Goal: Task Accomplishment & Management: Manage account settings

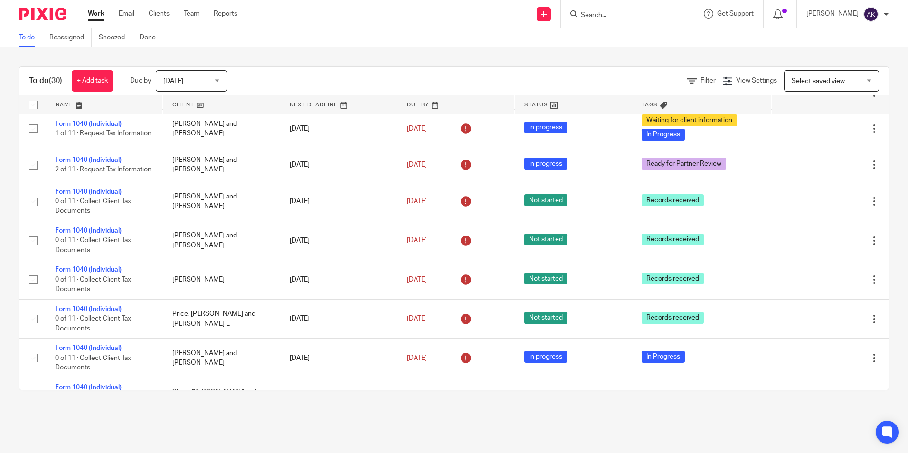
scroll to position [570, 0]
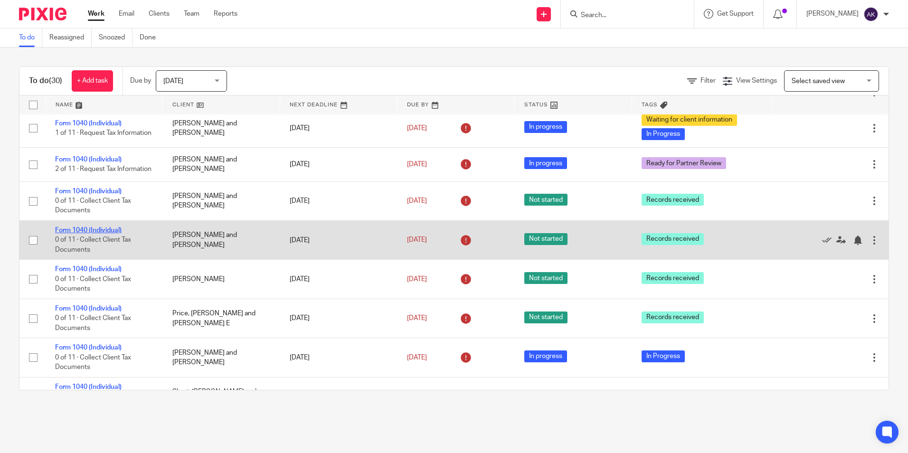
click at [112, 234] on link "Form 1040 (Individual)" at bounding box center [88, 230] width 66 height 7
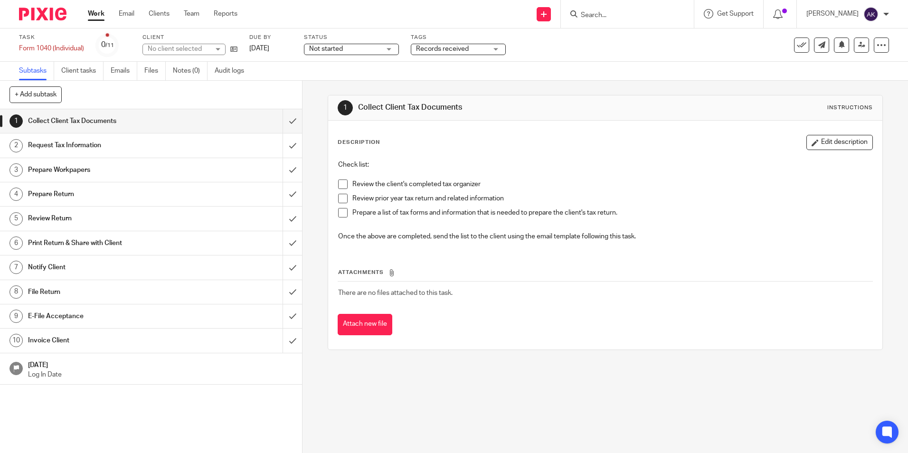
click at [364, 51] on span "Not started" at bounding box center [344, 49] width 71 height 10
click at [363, 78] on li "In progress" at bounding box center [352, 83] width 94 height 19
click at [442, 44] on span "Records received" at bounding box center [451, 49] width 71 height 10
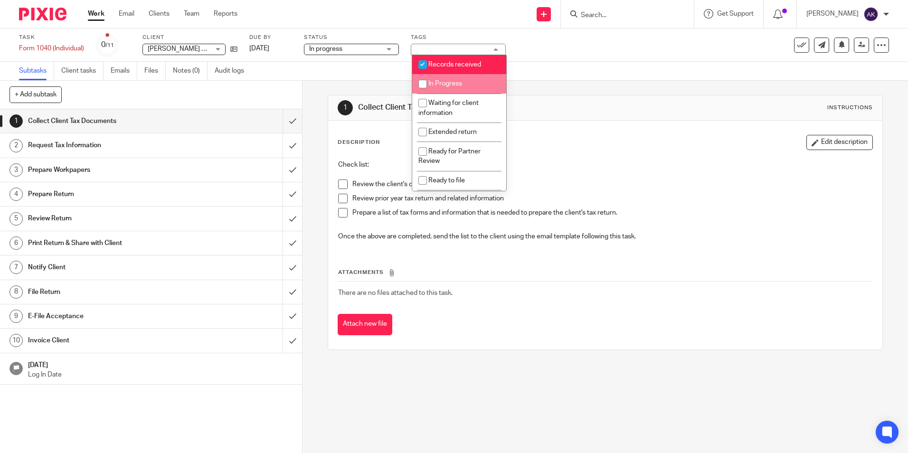
drag, startPoint x: 444, startPoint y: 77, endPoint x: 440, endPoint y: 62, distance: 15.3
click at [442, 73] on ul "Records received In Progress Waiting for client information Extended return Rea…" at bounding box center [459, 123] width 94 height 136
click at [440, 58] on li "Records received" at bounding box center [459, 64] width 94 height 19
checkbox input "false"
click at [462, 88] on li "In Progress" at bounding box center [459, 83] width 94 height 19
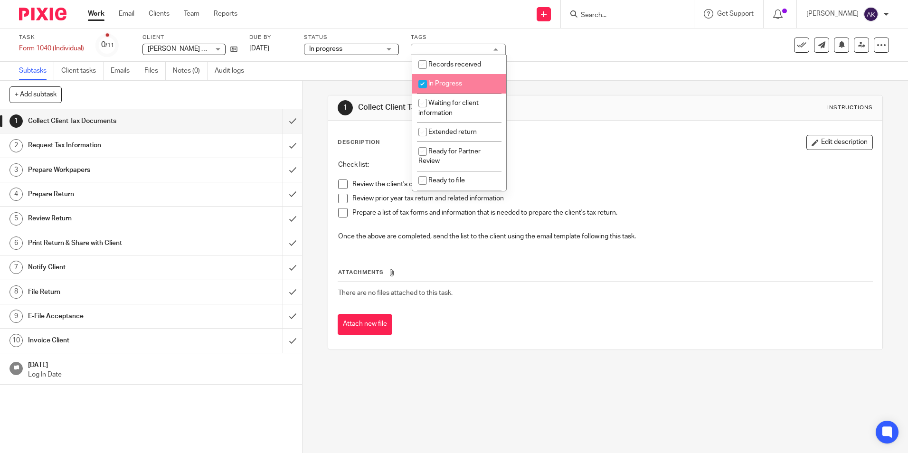
checkbox input "true"
click at [108, 15] on ul "Work Email Clients Team Reports" at bounding box center [170, 13] width 164 height 9
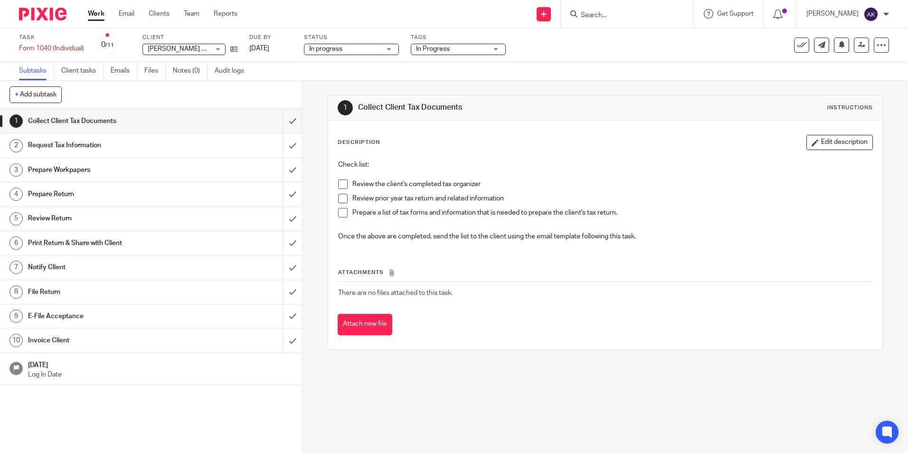
click at [93, 18] on link "Work" at bounding box center [96, 13] width 17 height 9
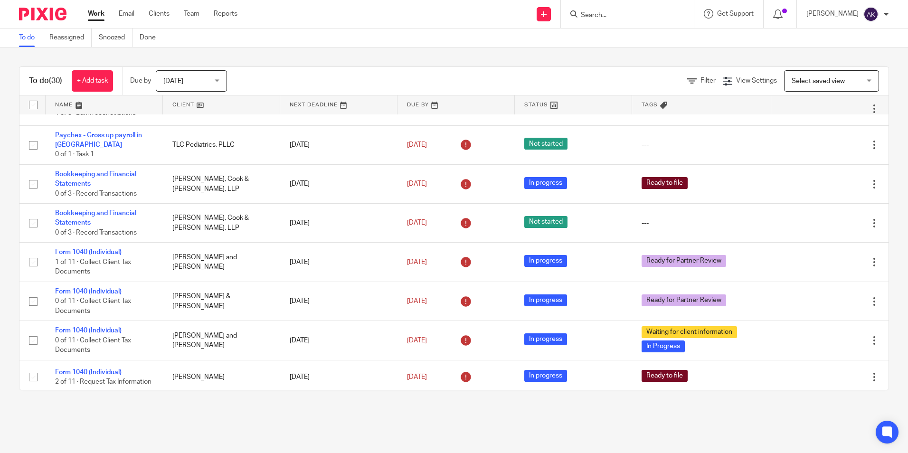
scroll to position [95, 0]
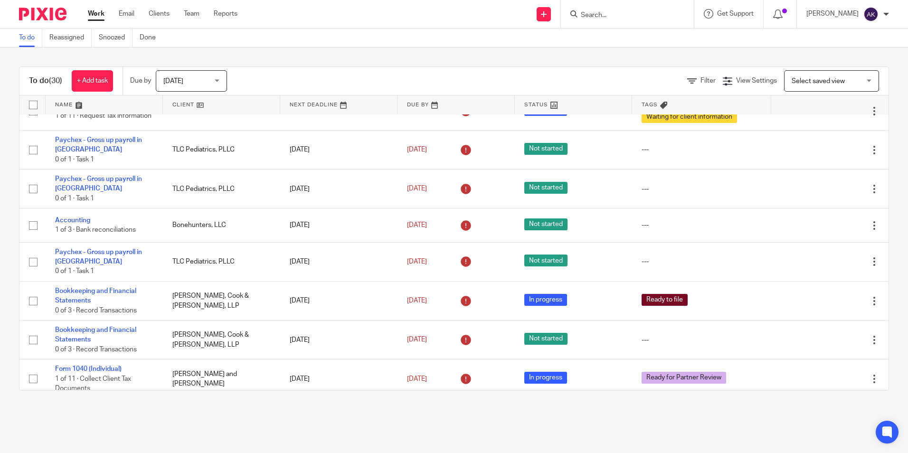
click at [645, 19] on input "Search" at bounding box center [622, 15] width 85 height 9
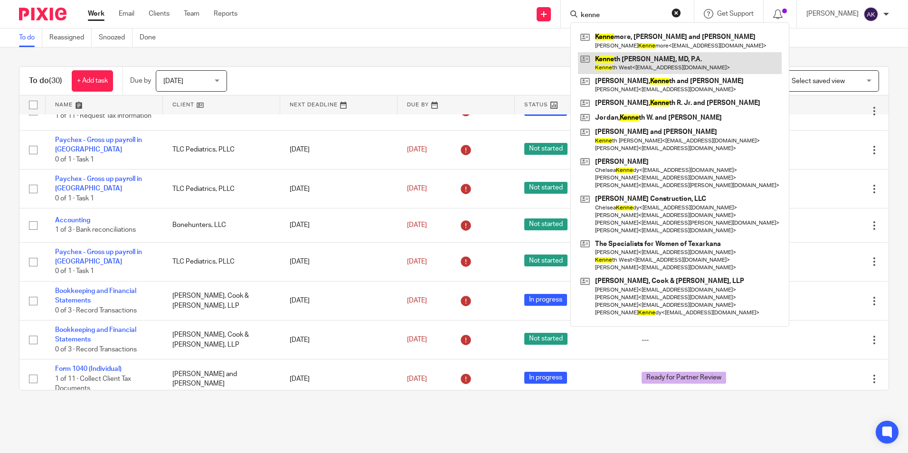
type input "kenne"
drag, startPoint x: 645, startPoint y: 64, endPoint x: 650, endPoint y: 66, distance: 5.5
click at [645, 64] on link at bounding box center [680, 63] width 204 height 22
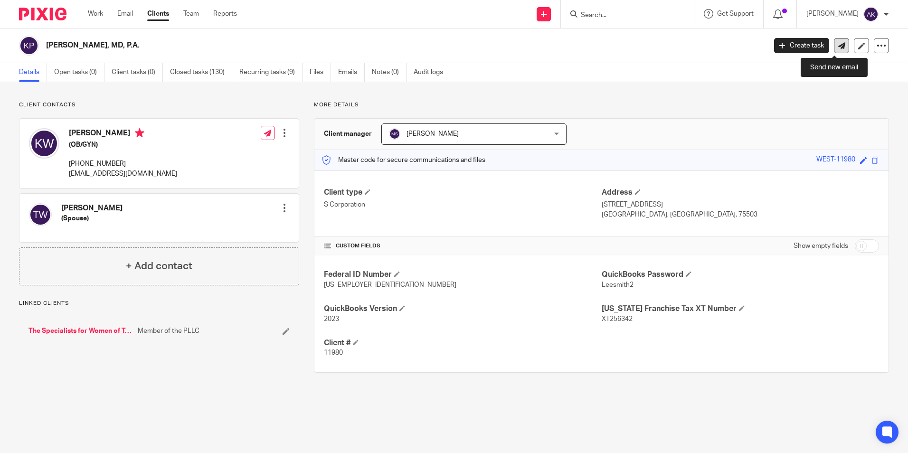
click at [839, 47] on link at bounding box center [841, 45] width 15 height 15
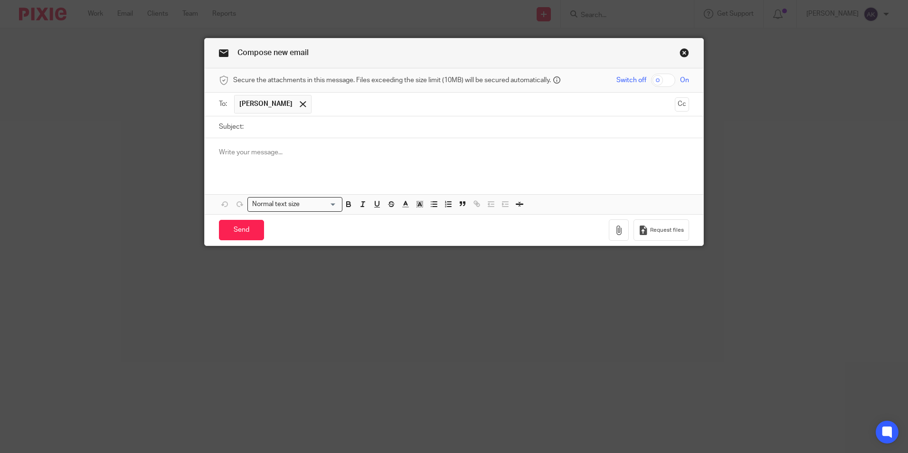
click at [659, 82] on input "checkbox" at bounding box center [663, 80] width 24 height 13
checkbox input "true"
click at [609, 229] on button "button" at bounding box center [619, 229] width 20 height 21
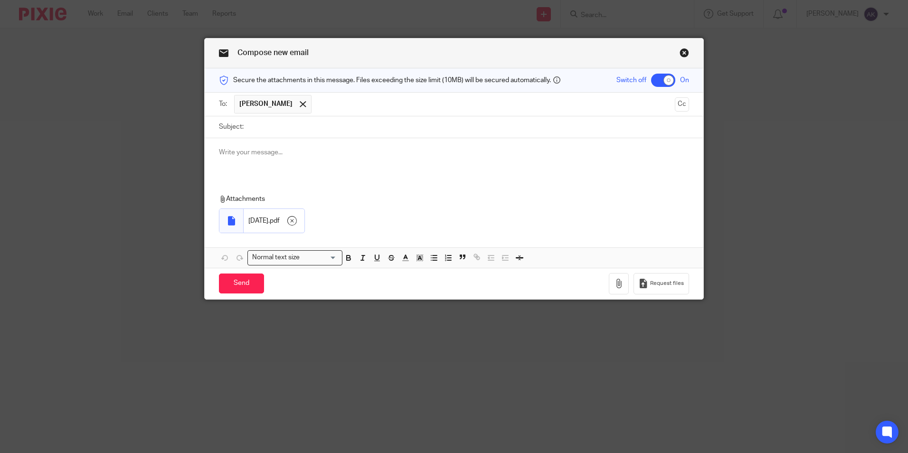
click at [303, 128] on input "Subject:" at bounding box center [468, 126] width 441 height 21
type input "9.30 Payroll"
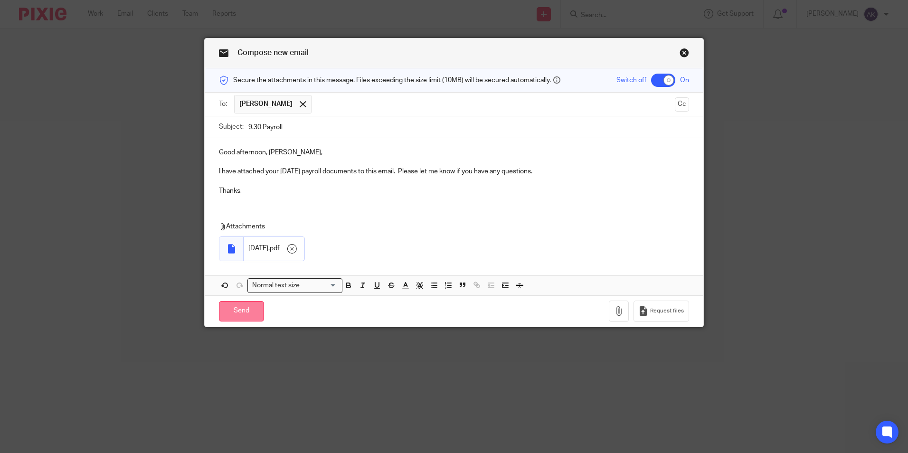
click at [250, 312] on input "Send" at bounding box center [241, 311] width 45 height 20
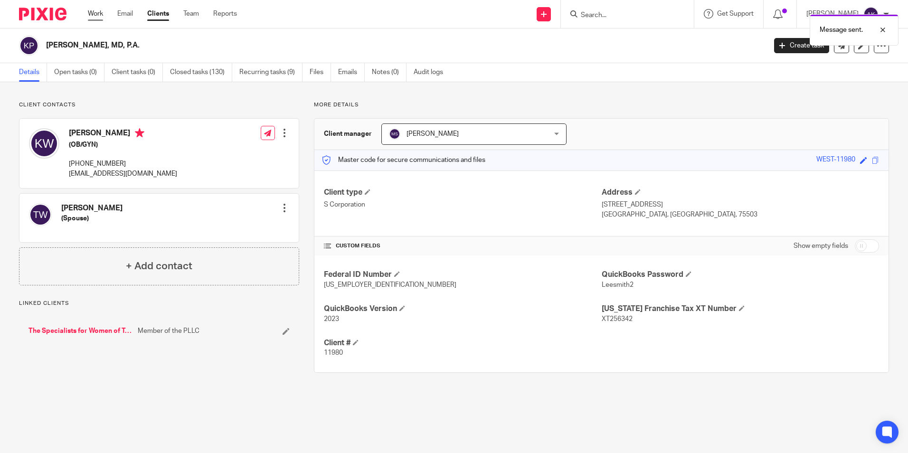
click at [94, 13] on link "Work" at bounding box center [95, 13] width 15 height 9
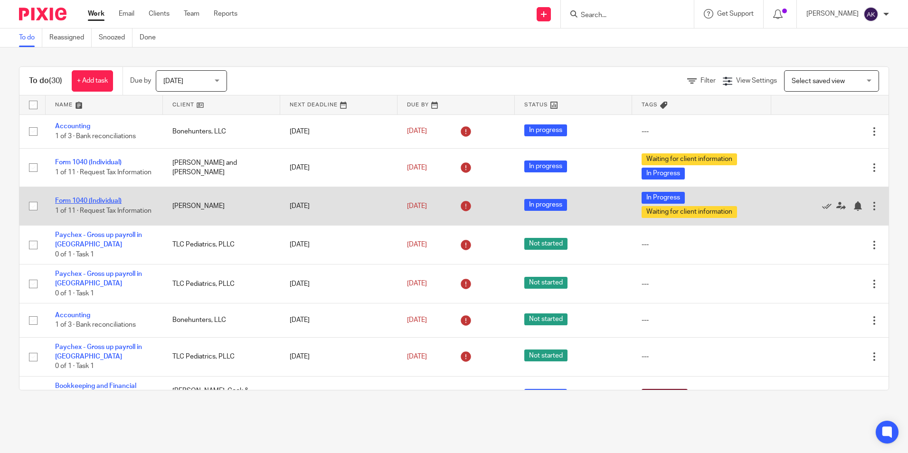
click at [107, 198] on link "Form 1040 (Individual)" at bounding box center [88, 201] width 66 height 7
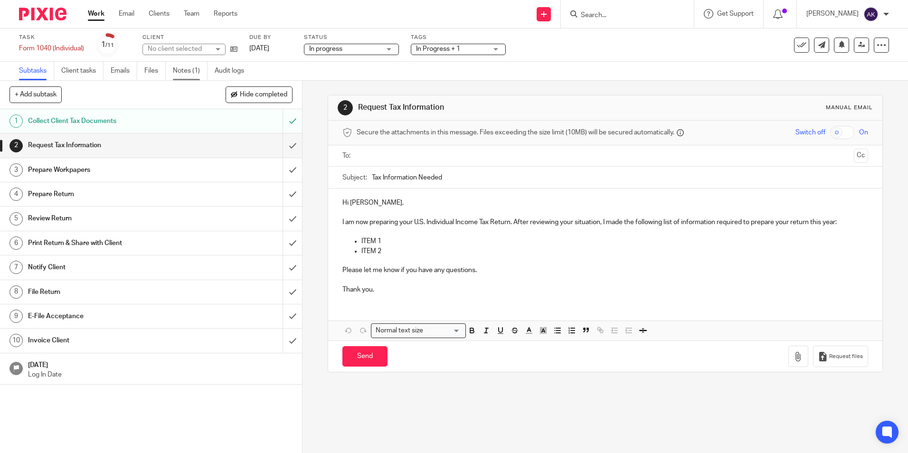
click at [194, 74] on link "Notes (1)" at bounding box center [190, 71] width 35 height 19
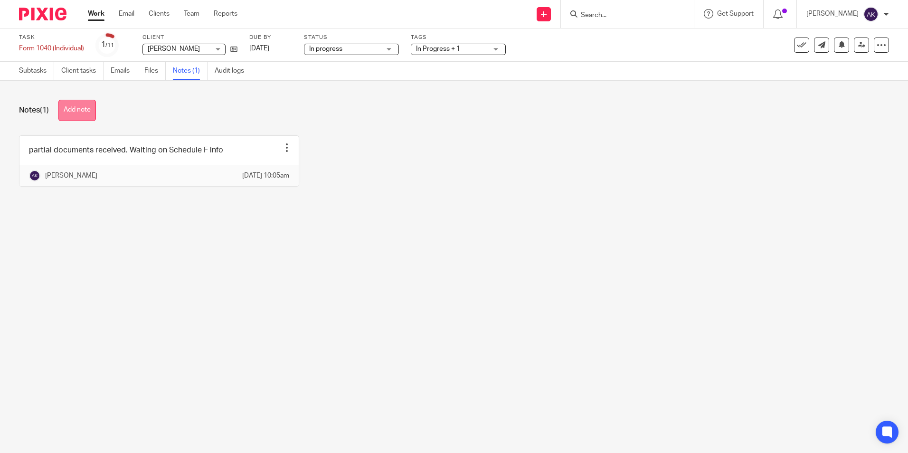
click at [84, 110] on button "Add note" at bounding box center [77, 110] width 38 height 21
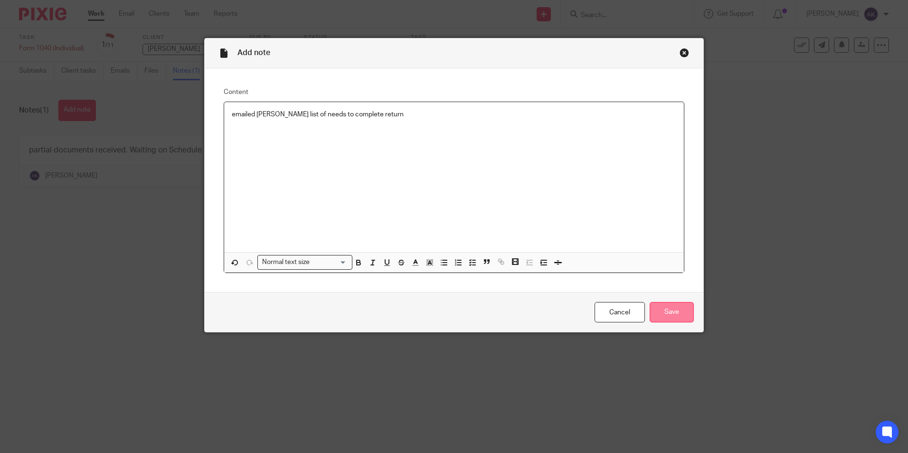
click at [673, 310] on input "Save" at bounding box center [672, 312] width 44 height 20
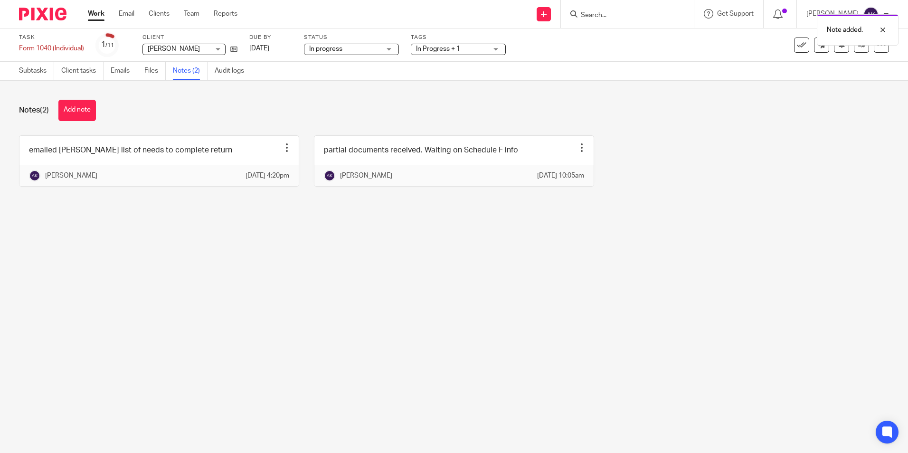
click at [98, 15] on link "Work" at bounding box center [96, 13] width 17 height 9
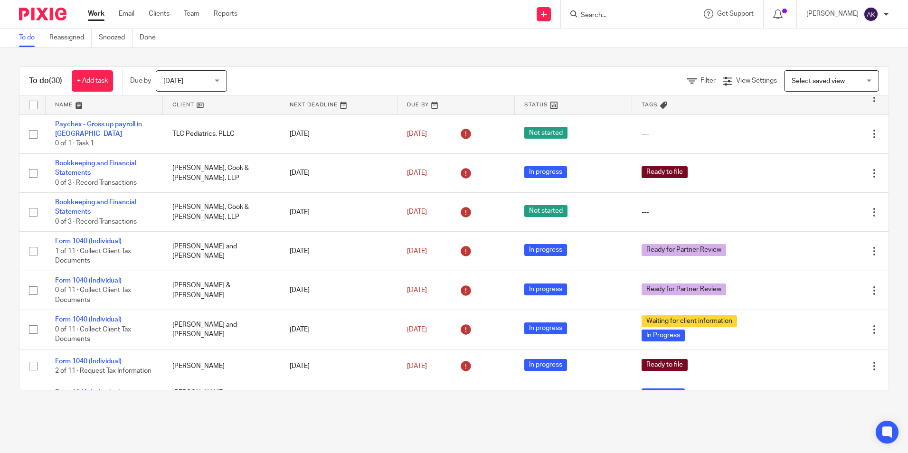
scroll to position [237, 0]
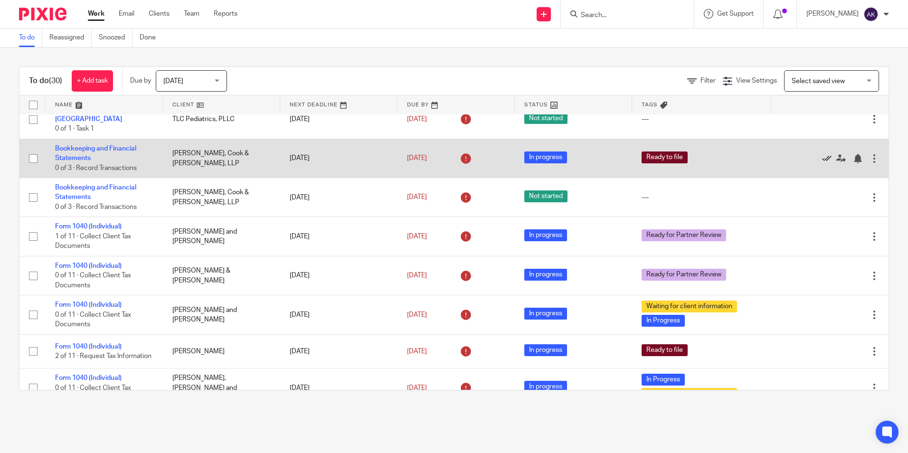
click at [822, 160] on icon at bounding box center [826, 158] width 9 height 9
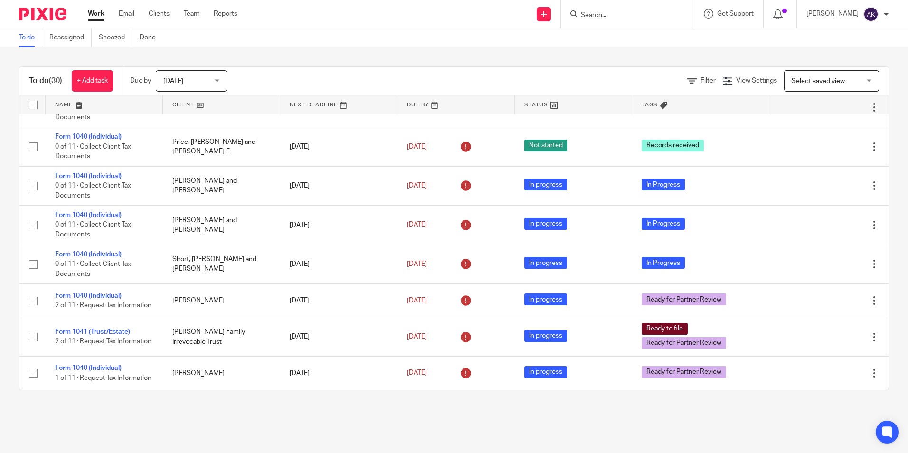
scroll to position [665, 0]
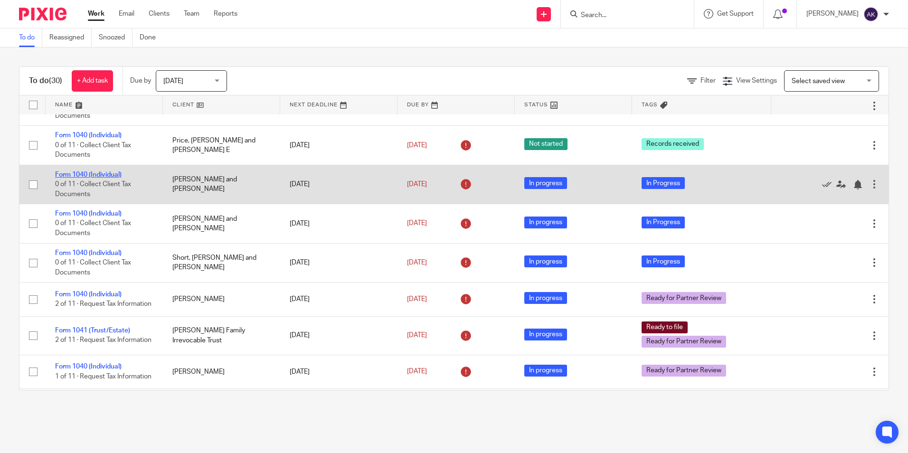
click at [100, 178] on link "Form 1040 (Individual)" at bounding box center [88, 174] width 66 height 7
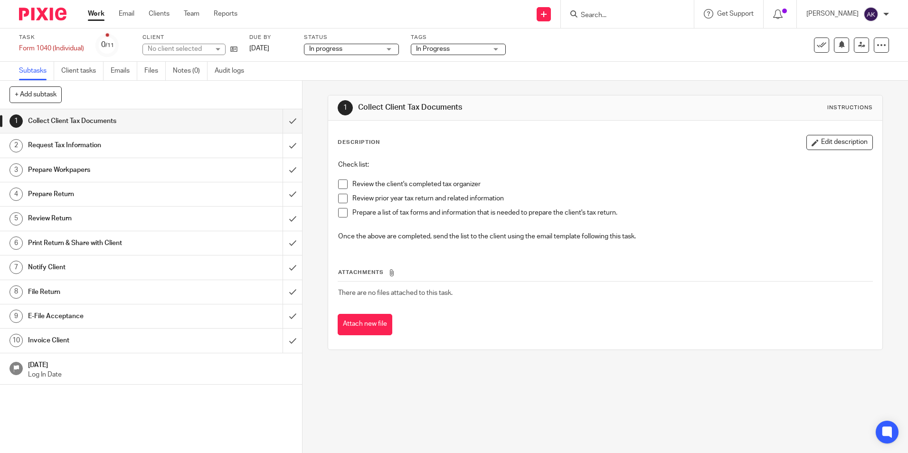
click at [428, 49] on span "In Progress" at bounding box center [433, 49] width 34 height 7
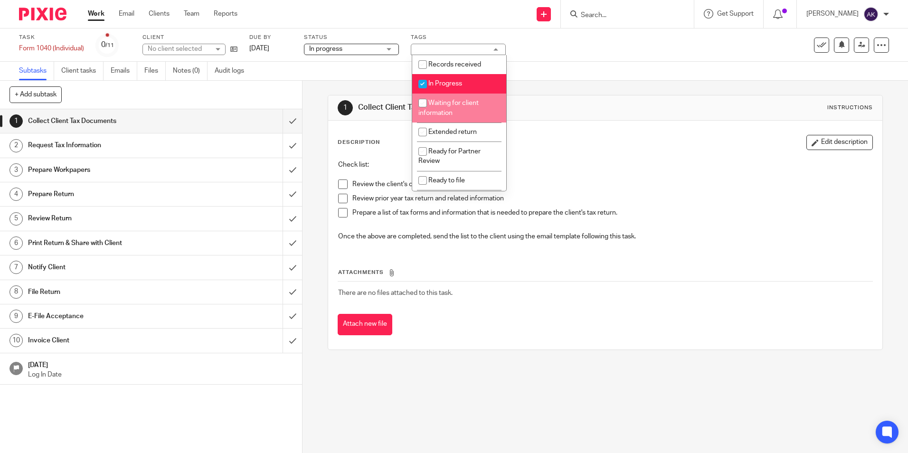
click at [453, 106] on span "Waiting for client information" at bounding box center [448, 108] width 60 height 17
checkbox input "true"
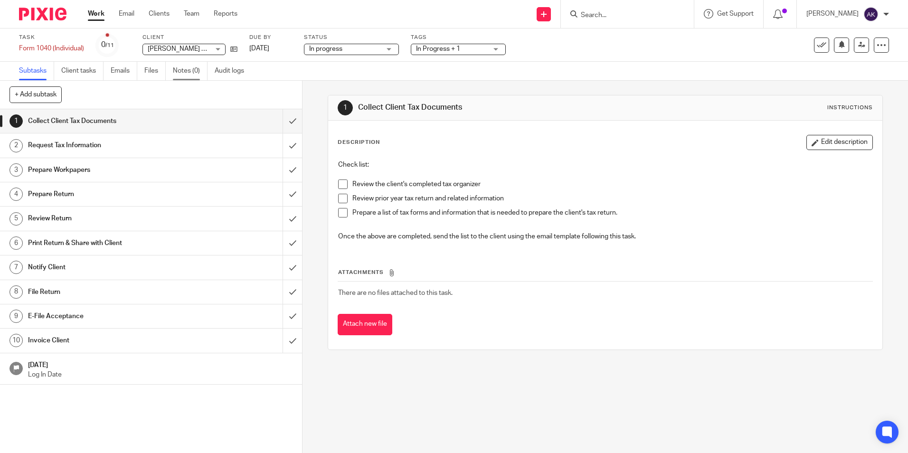
click at [184, 74] on link "Notes (0)" at bounding box center [190, 71] width 35 height 19
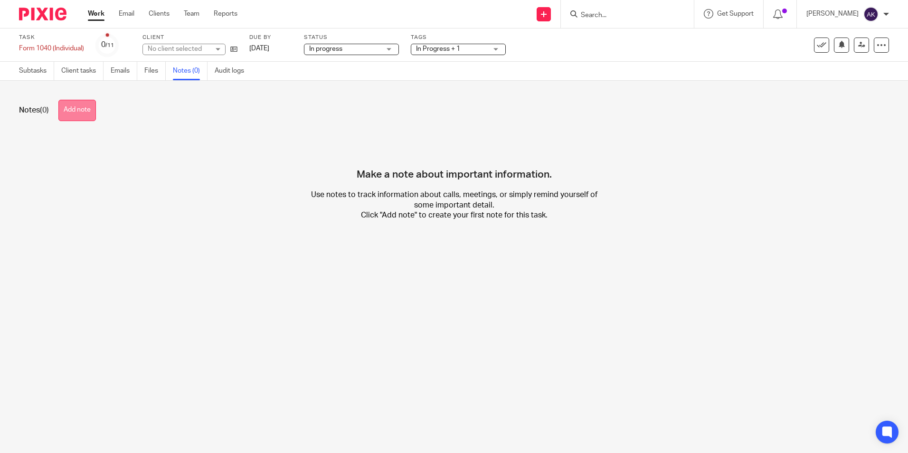
click at [83, 115] on button "Add note" at bounding box center [77, 110] width 38 height 21
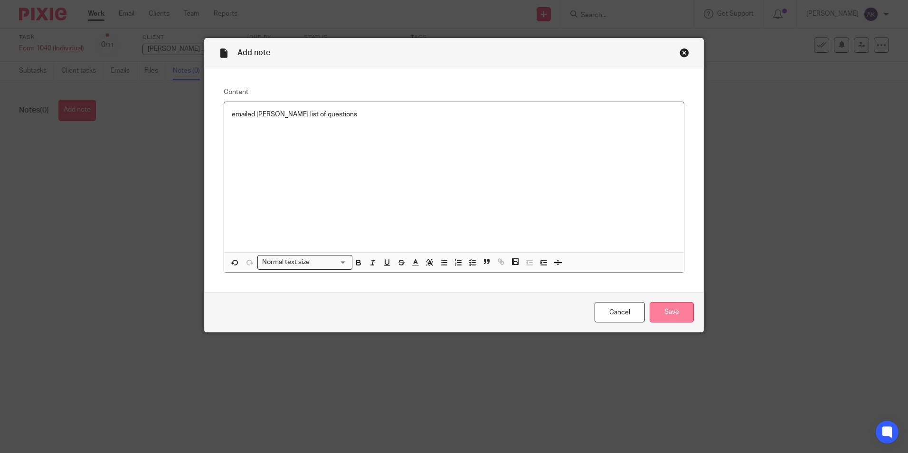
click at [651, 311] on input "Save" at bounding box center [672, 312] width 44 height 20
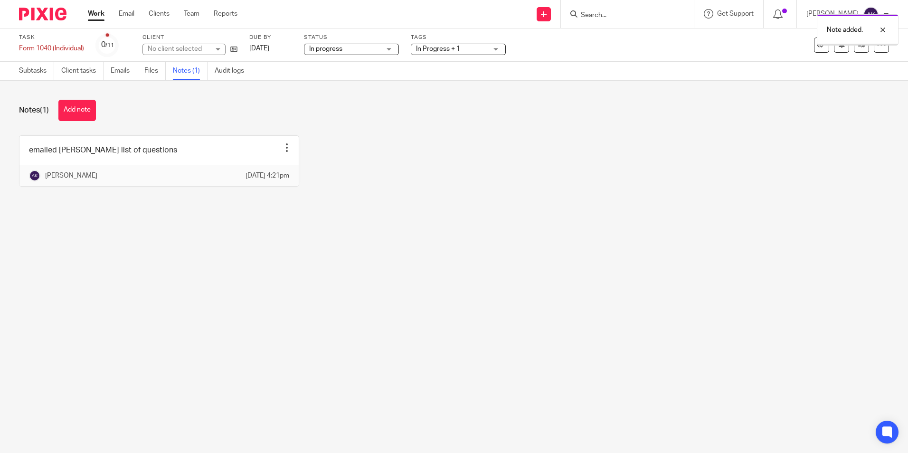
click at [101, 16] on link "Work" at bounding box center [96, 13] width 17 height 9
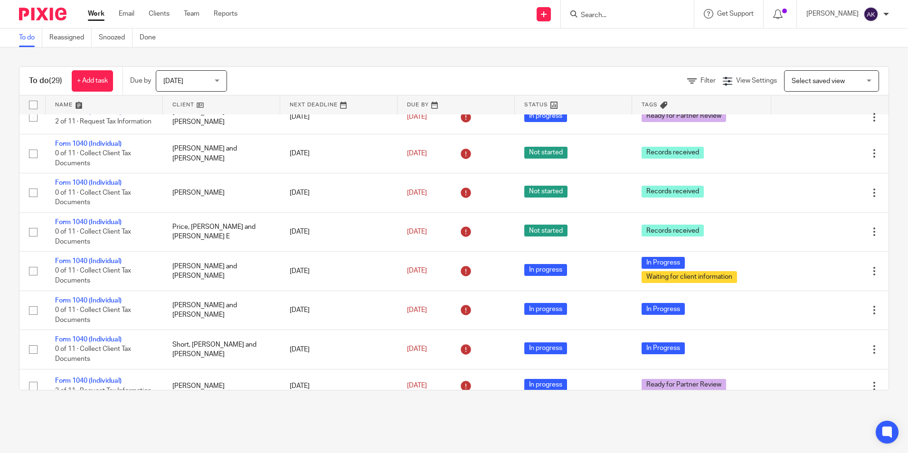
scroll to position [665, 0]
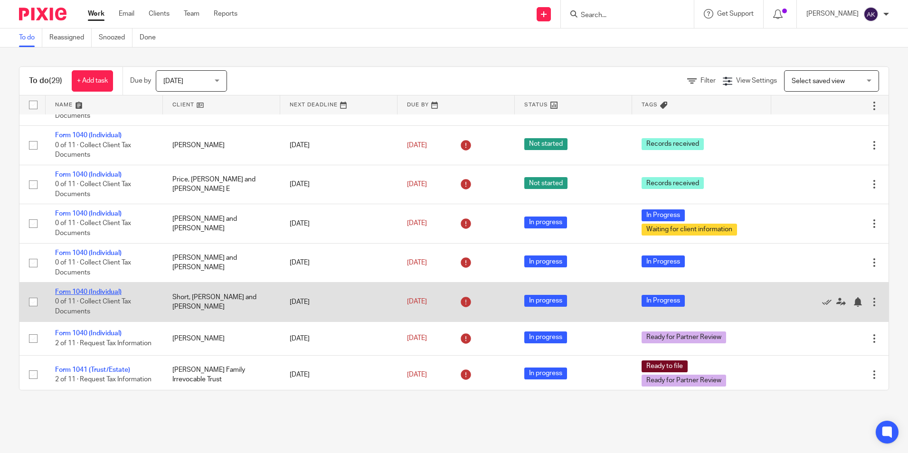
click at [112, 295] on link "Form 1040 (Individual)" at bounding box center [88, 292] width 66 height 7
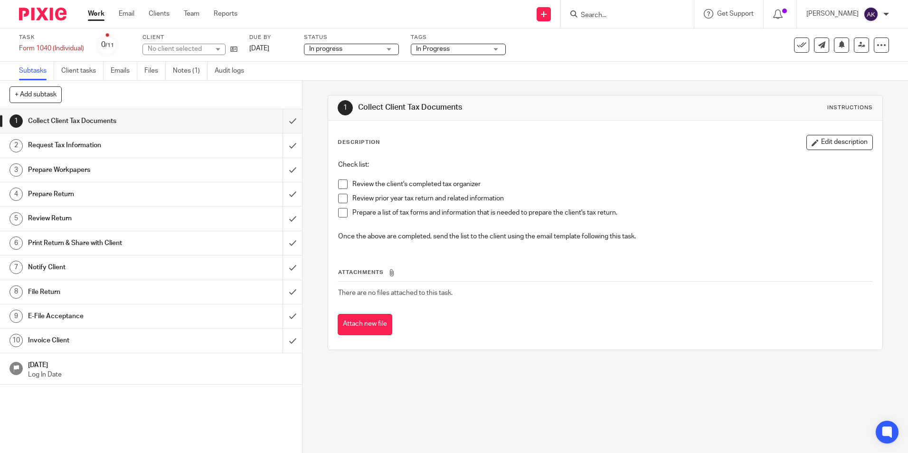
click at [456, 54] on span "In Progress" at bounding box center [451, 49] width 71 height 10
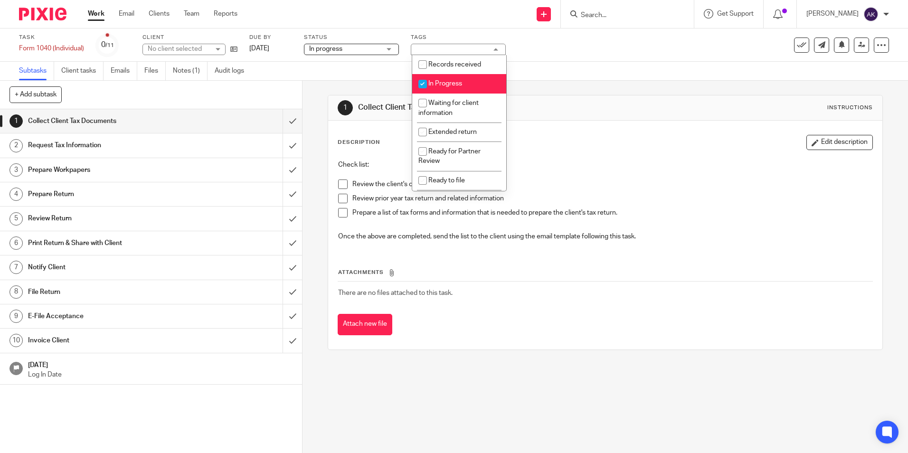
click at [452, 83] on span "In Progress" at bounding box center [445, 83] width 34 height 7
checkbox input "false"
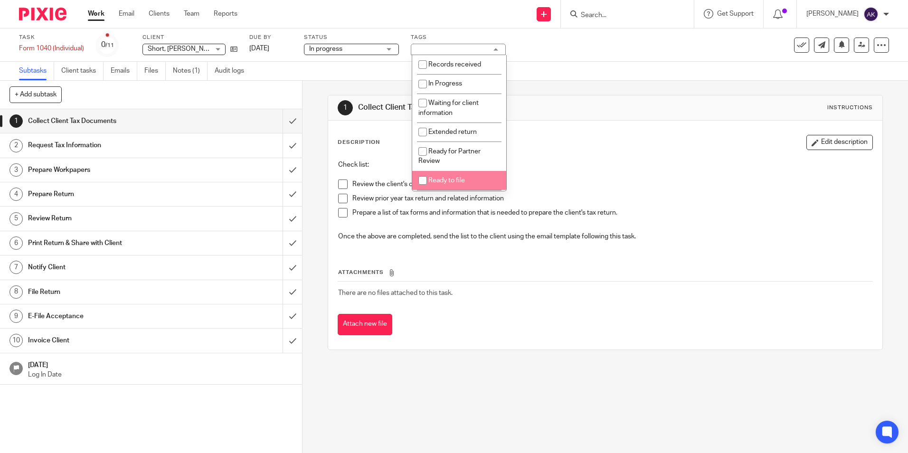
click at [445, 173] on li "Ready to file" at bounding box center [459, 180] width 94 height 19
checkbox input "true"
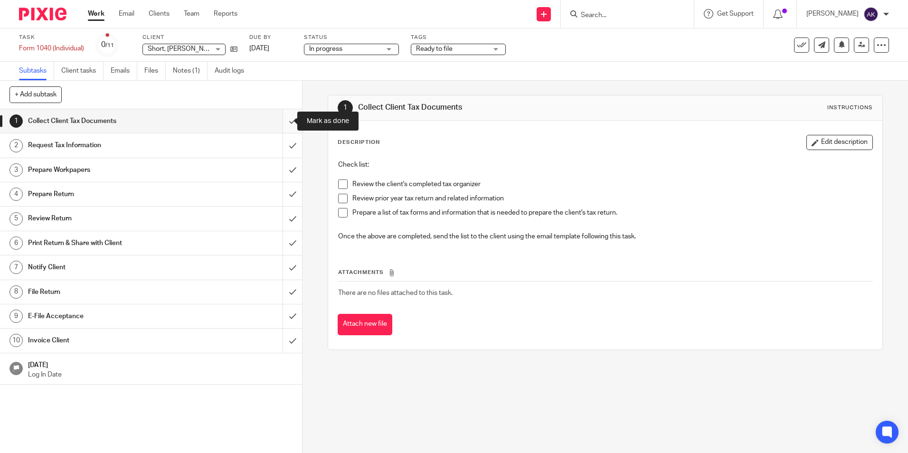
click at [284, 123] on input "submit" at bounding box center [151, 121] width 302 height 24
click at [93, 16] on link "Work" at bounding box center [96, 13] width 17 height 9
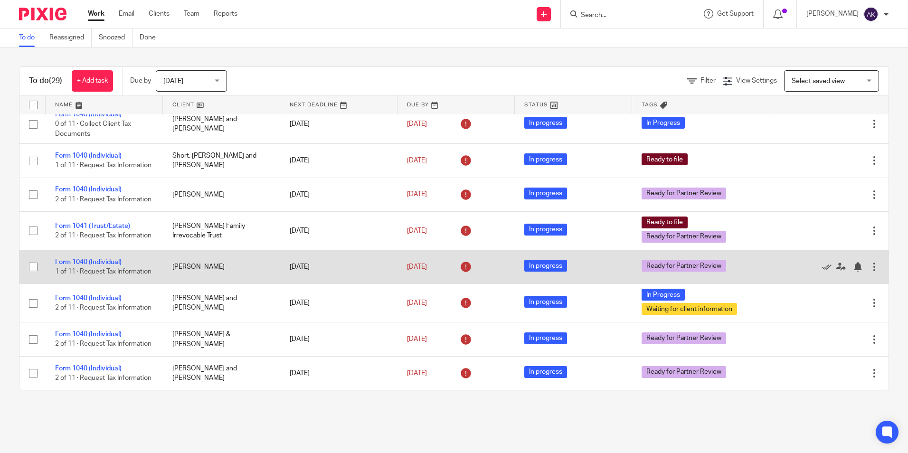
scroll to position [849, 0]
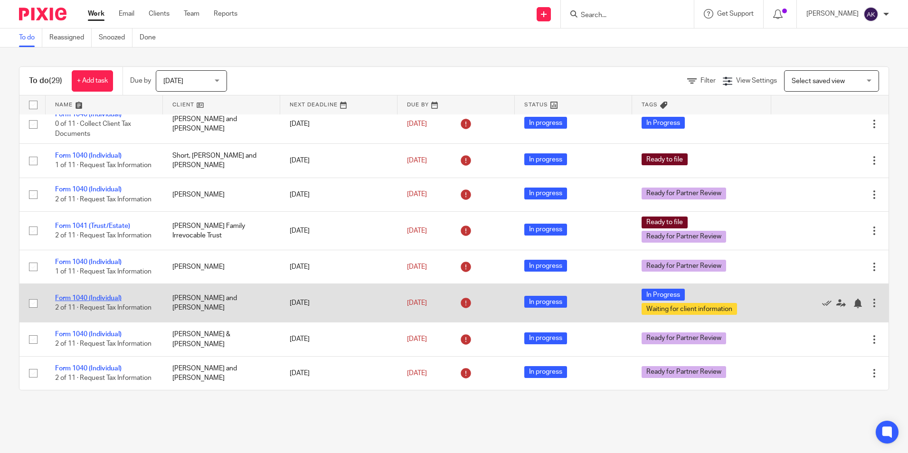
click at [93, 295] on link "Form 1040 (Individual)" at bounding box center [88, 298] width 66 height 7
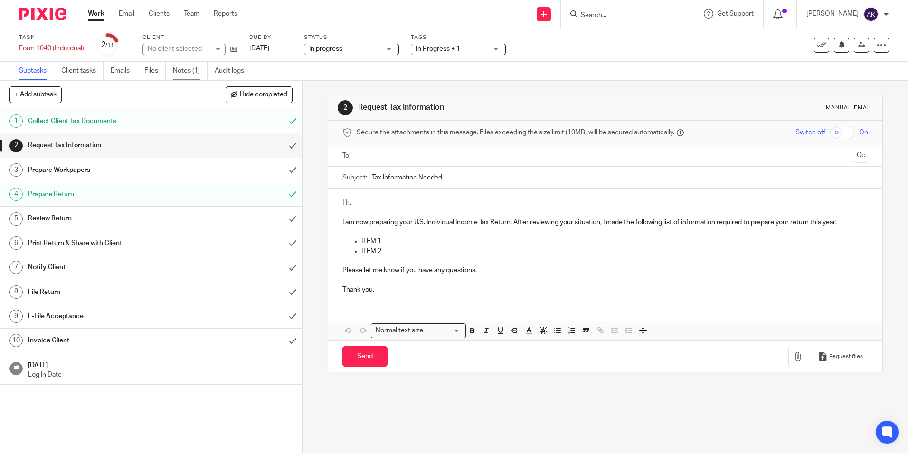
click at [192, 70] on link "Notes (1)" at bounding box center [190, 71] width 35 height 19
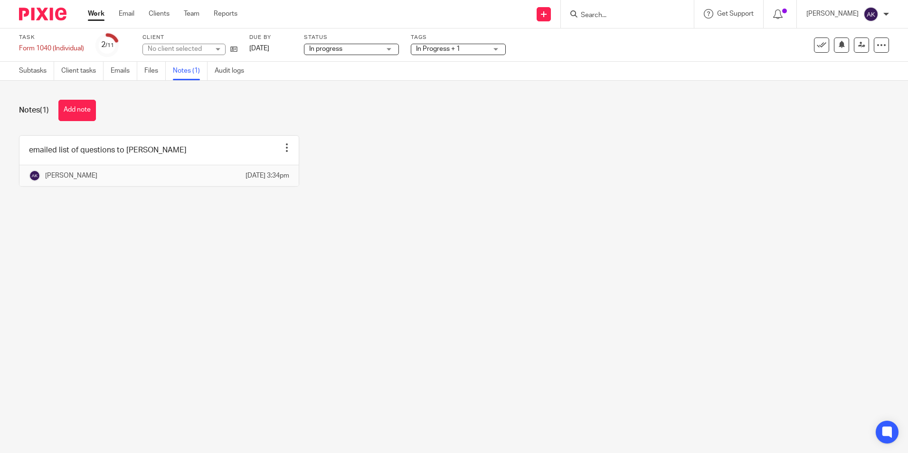
click at [91, 14] on link "Work" at bounding box center [96, 13] width 17 height 9
